Goal: Information Seeking & Learning: Learn about a topic

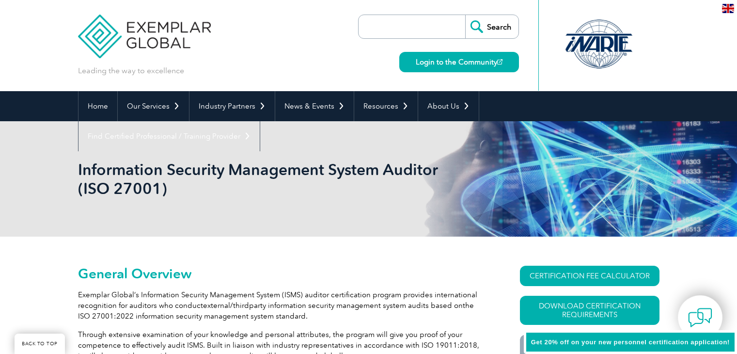
scroll to position [174, 0]
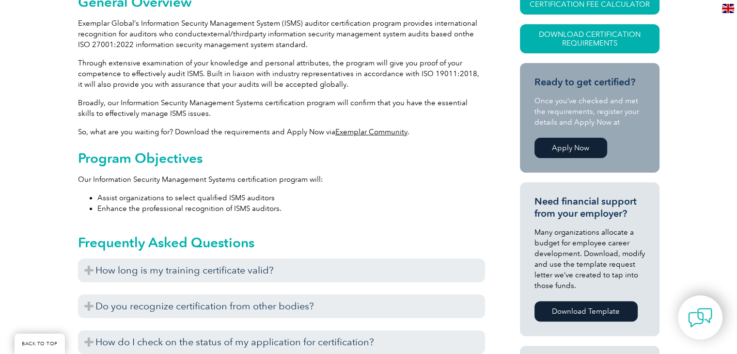
scroll to position [368, 0]
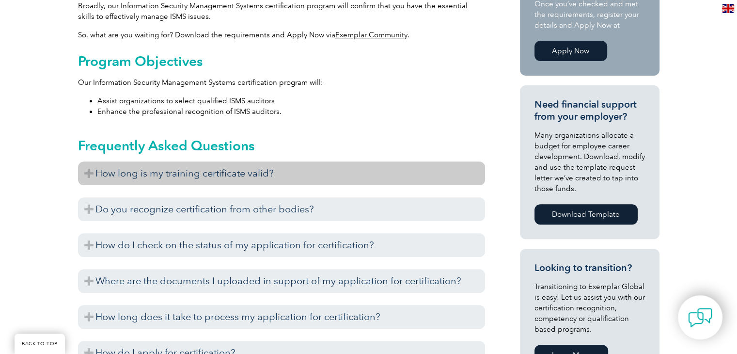
click at [89, 173] on h3 "How long is my training certificate valid?" at bounding box center [281, 173] width 407 height 24
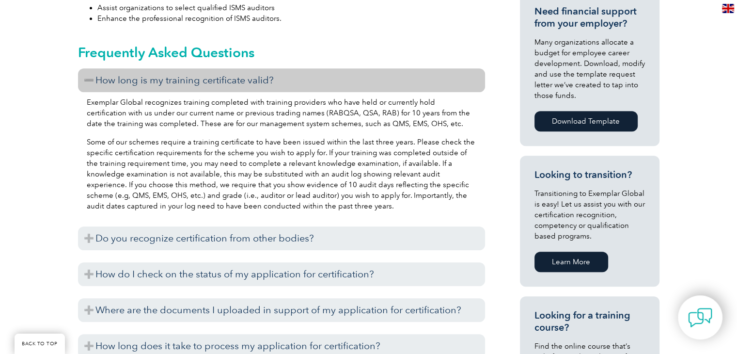
scroll to position [465, 0]
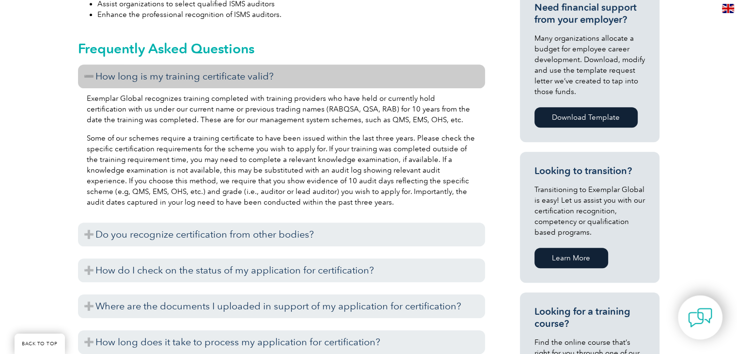
click at [86, 75] on h3 "How long is my training certificate valid?" at bounding box center [281, 76] width 407 height 24
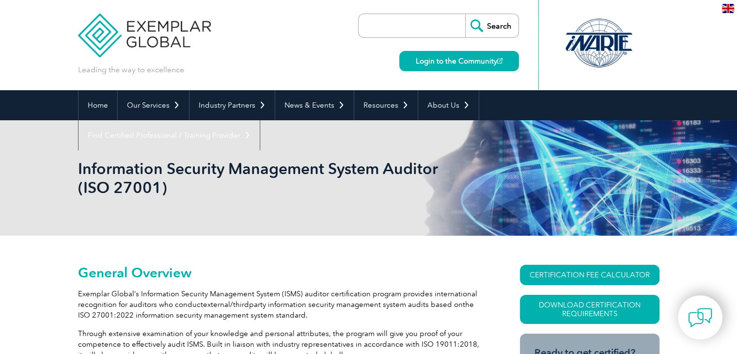
scroll to position [0, 0]
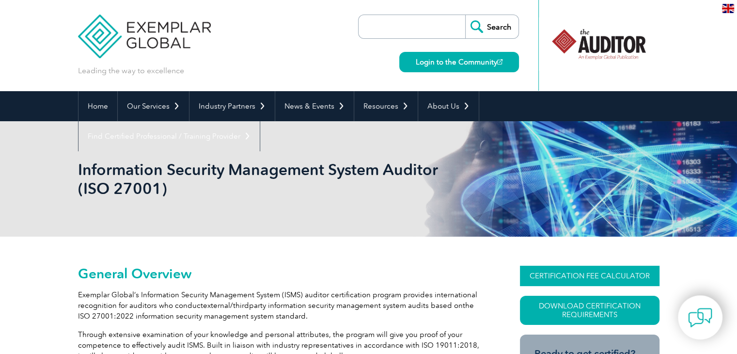
click at [601, 276] on link "CERTIFICATION FEE CALCULATOR" at bounding box center [590, 276] width 140 height 20
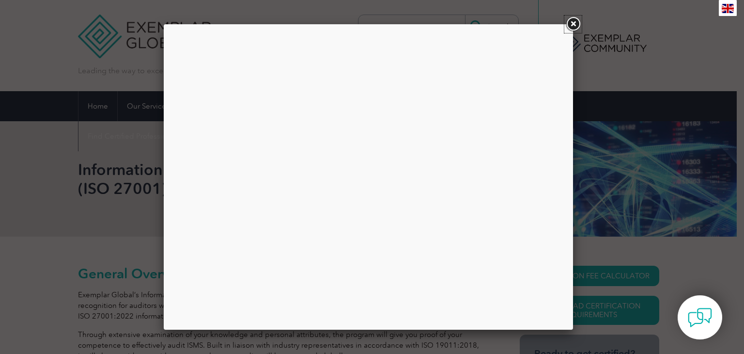
click at [567, 26] on link at bounding box center [573, 24] width 17 height 17
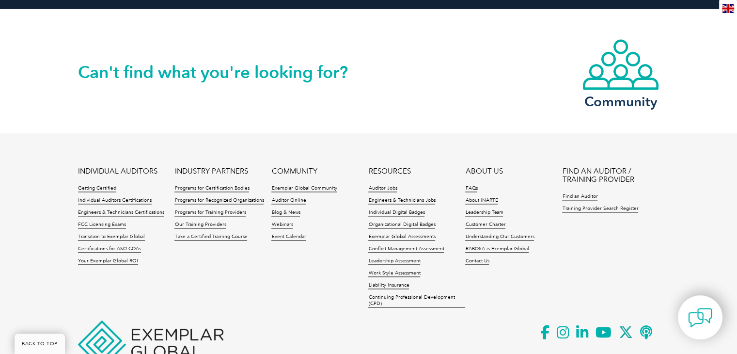
scroll to position [1260, 0]
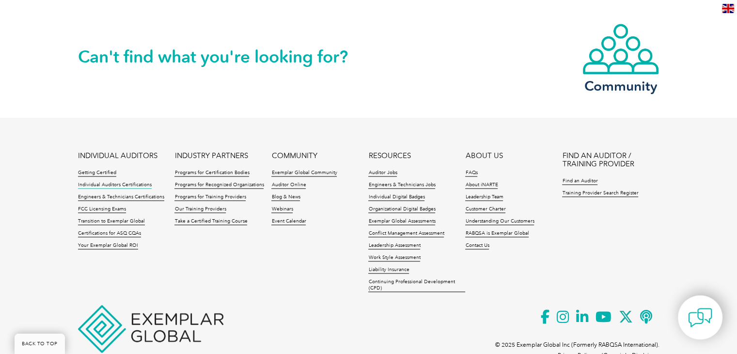
click at [115, 186] on link "Individual Auditors Certifications" at bounding box center [115, 185] width 74 height 7
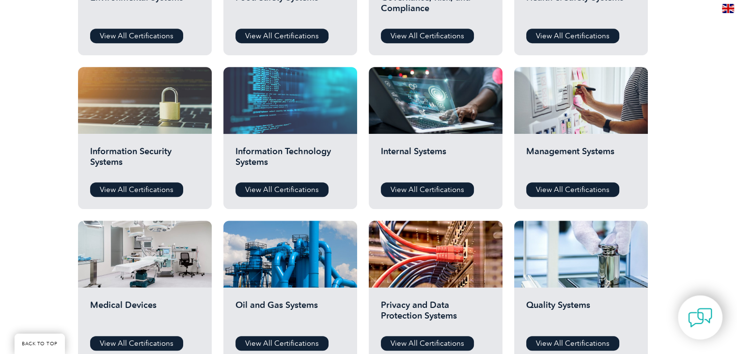
scroll to position [485, 0]
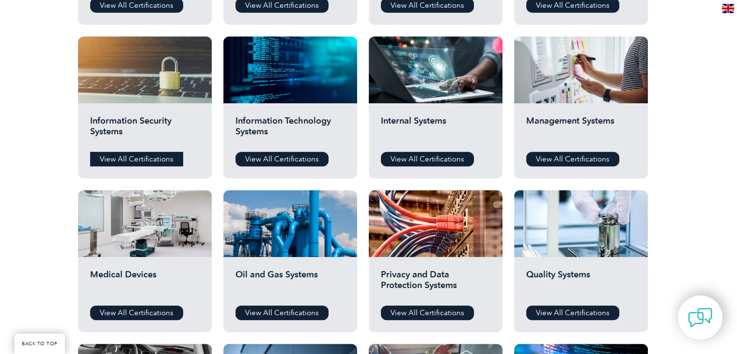
click at [142, 160] on link "View All Certifications" at bounding box center [136, 159] width 93 height 15
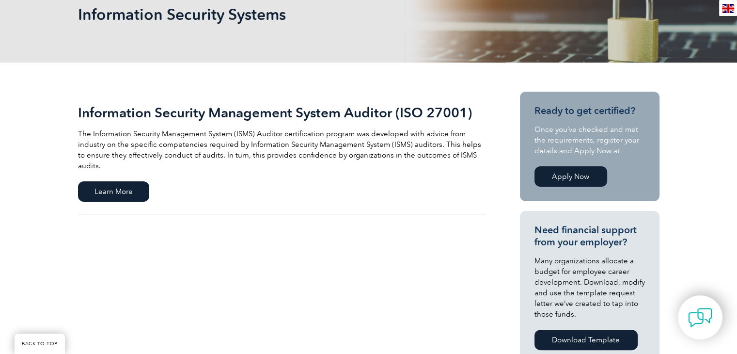
scroll to position [145, 0]
